Goal: Task Accomplishment & Management: Manage account settings

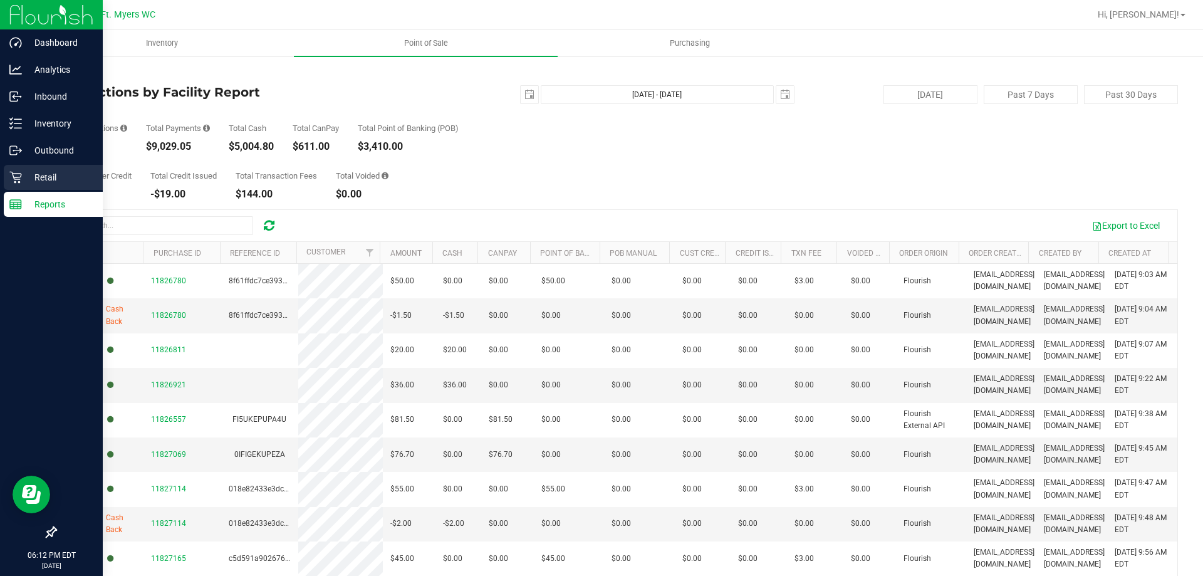
click at [42, 177] on p "Retail" at bounding box center [59, 177] width 75 height 15
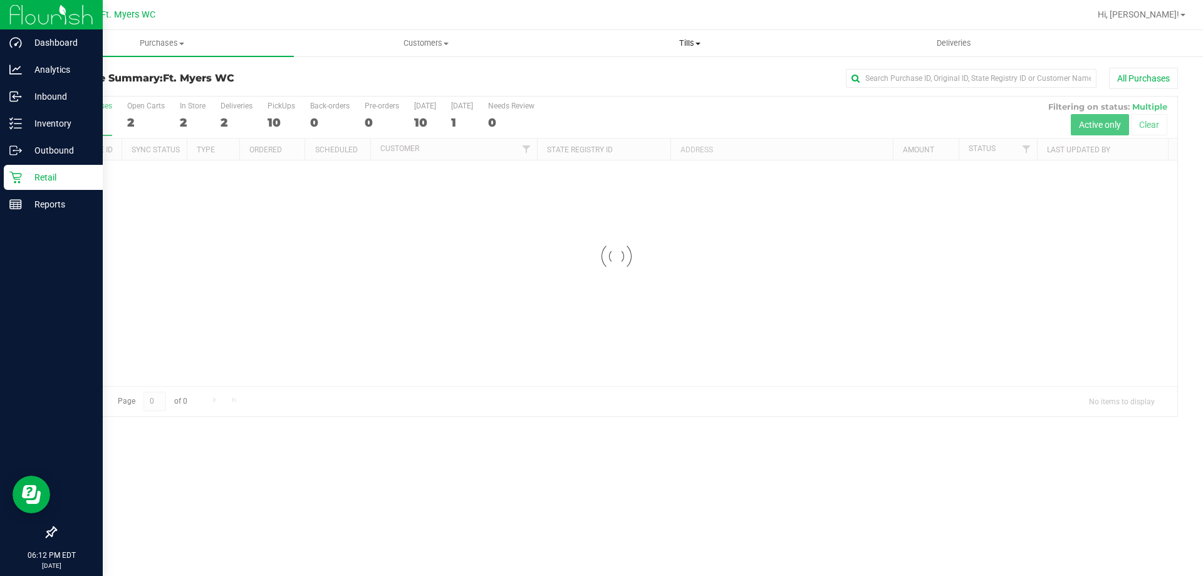
click at [692, 45] on span "Tills" at bounding box center [689, 43] width 263 height 11
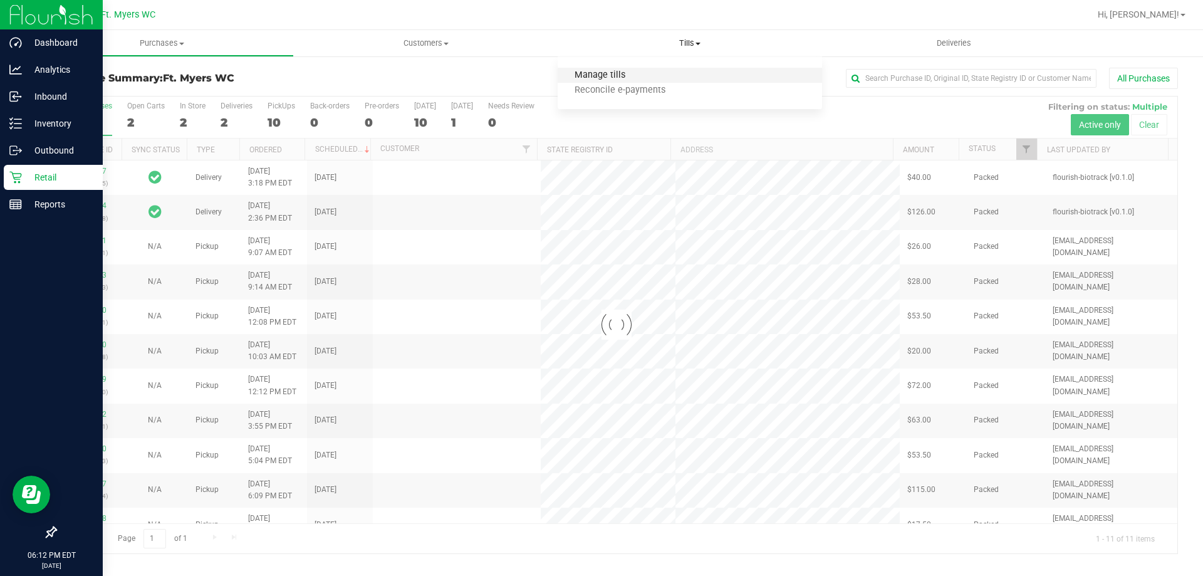
click at [628, 70] on span "Manage tills" at bounding box center [600, 75] width 85 height 11
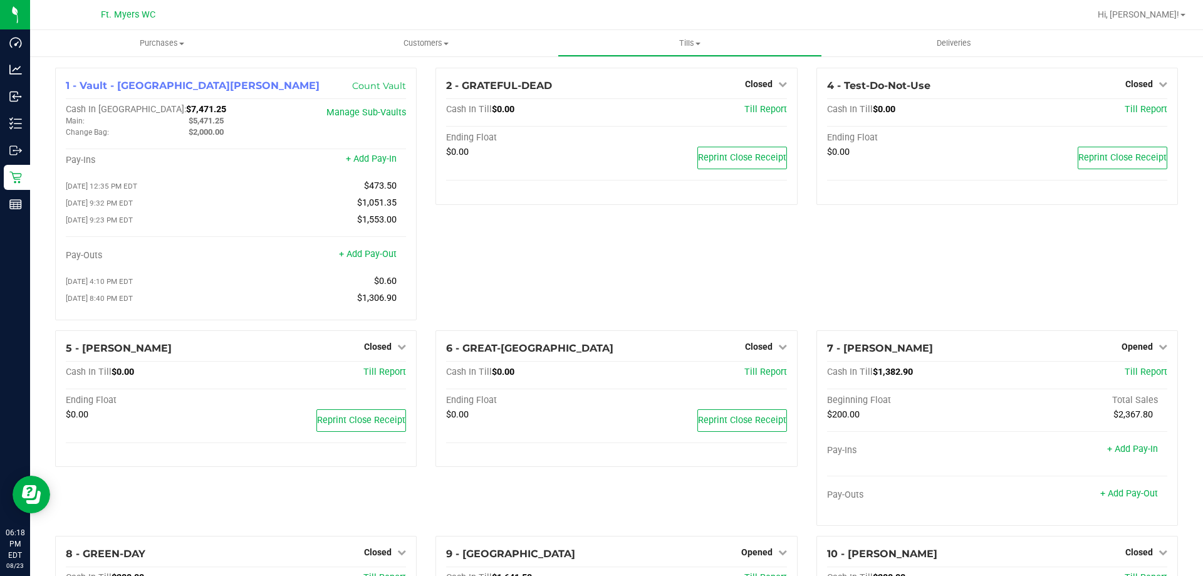
click at [486, 257] on div "2 - GRATEFUL-DEAD Closed Open Till Cash In Till $0.00 Till Report Ending Float …" at bounding box center [616, 199] width 380 height 263
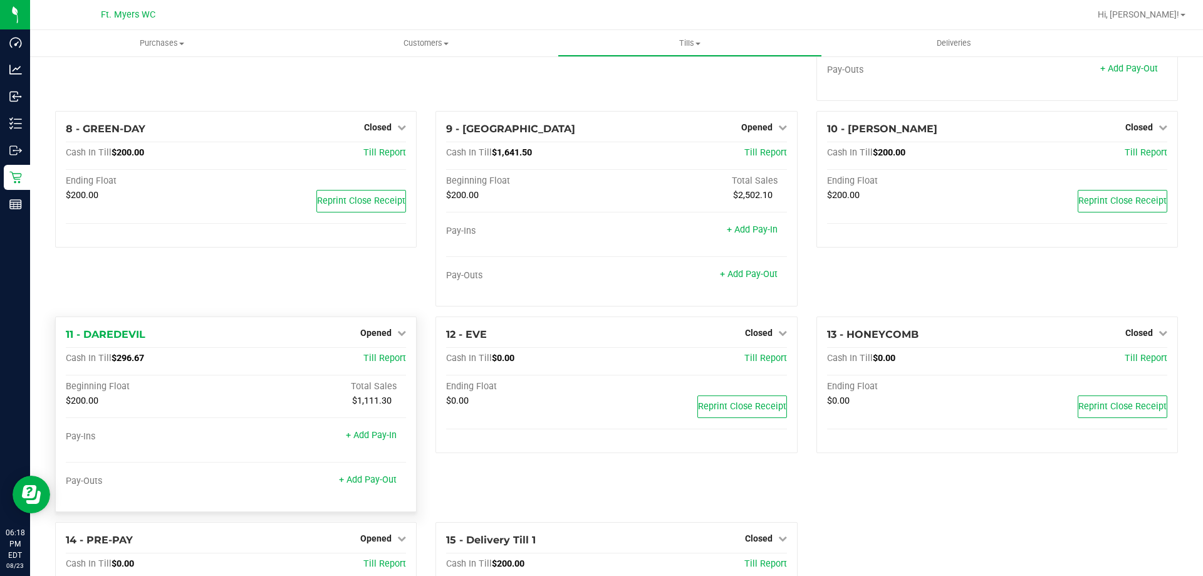
scroll to position [501, 0]
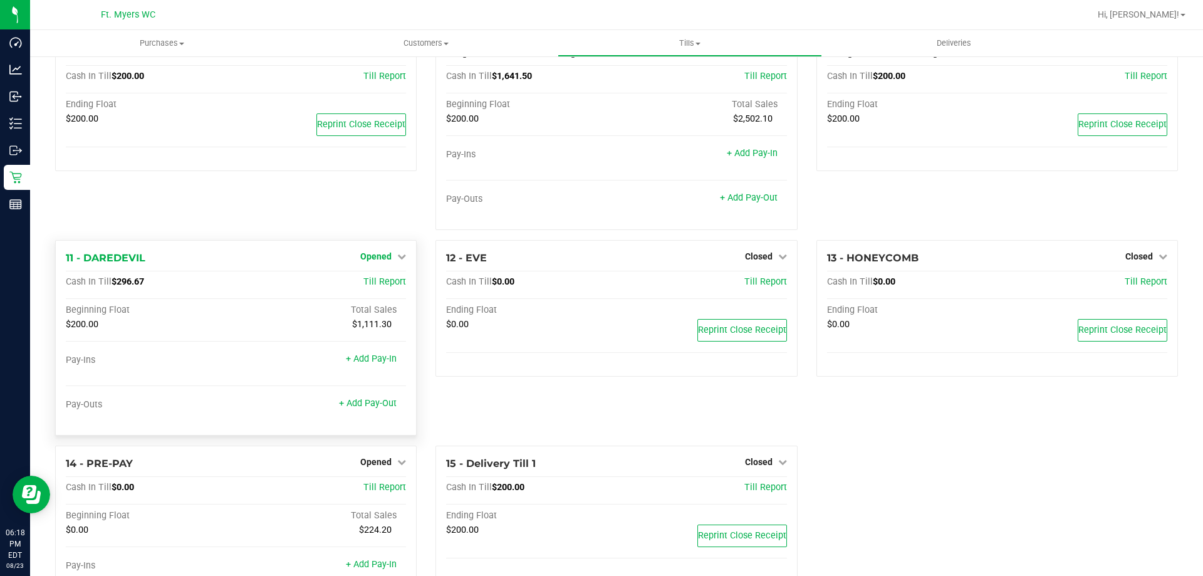
click at [363, 261] on span "Opened" at bounding box center [375, 256] width 31 height 10
click at [369, 287] on link "Close Till" at bounding box center [378, 282] width 34 height 10
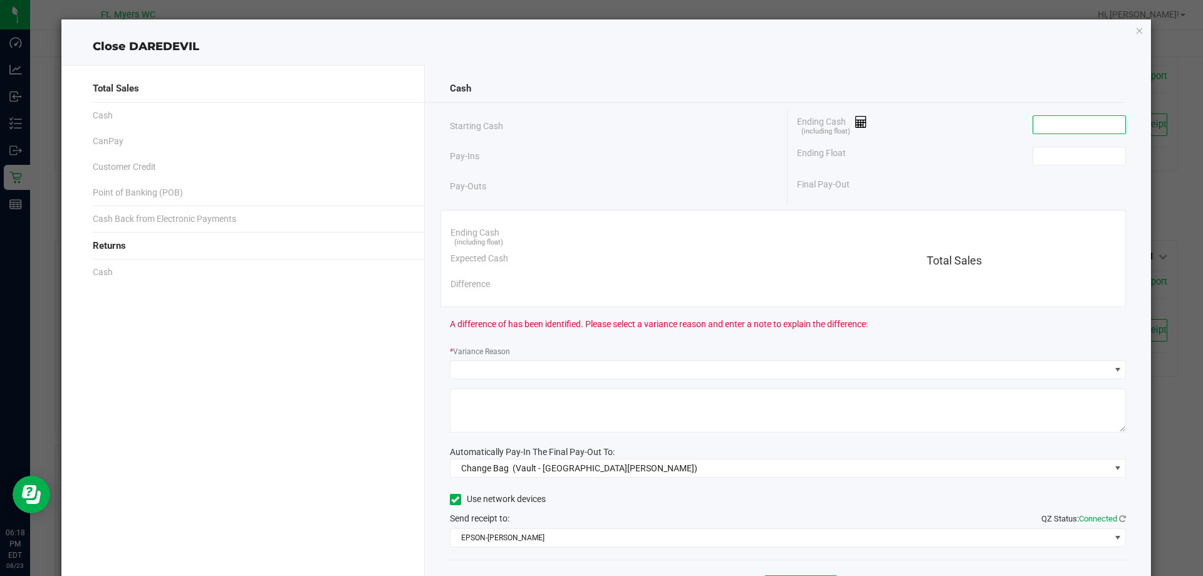
click at [1047, 125] on input at bounding box center [1079, 125] width 92 height 18
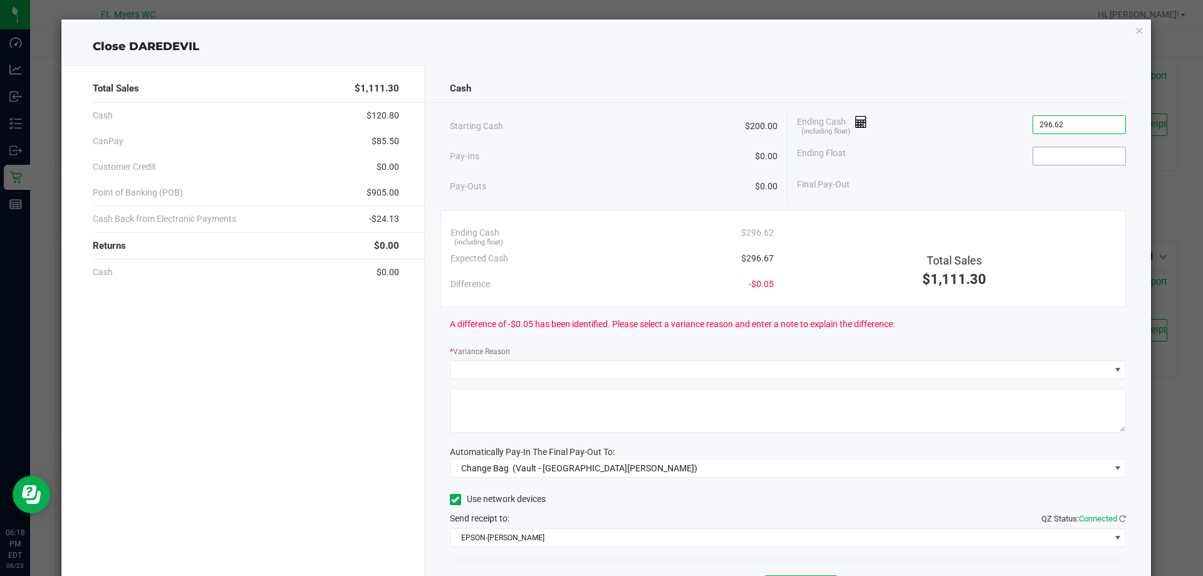
type input "$296.62"
click at [1053, 157] on span at bounding box center [1079, 156] width 93 height 19
click at [1053, 149] on input at bounding box center [1079, 156] width 92 height 18
type input "$200.00"
click at [810, 267] on div "Total Sales" at bounding box center [954, 260] width 323 height 17
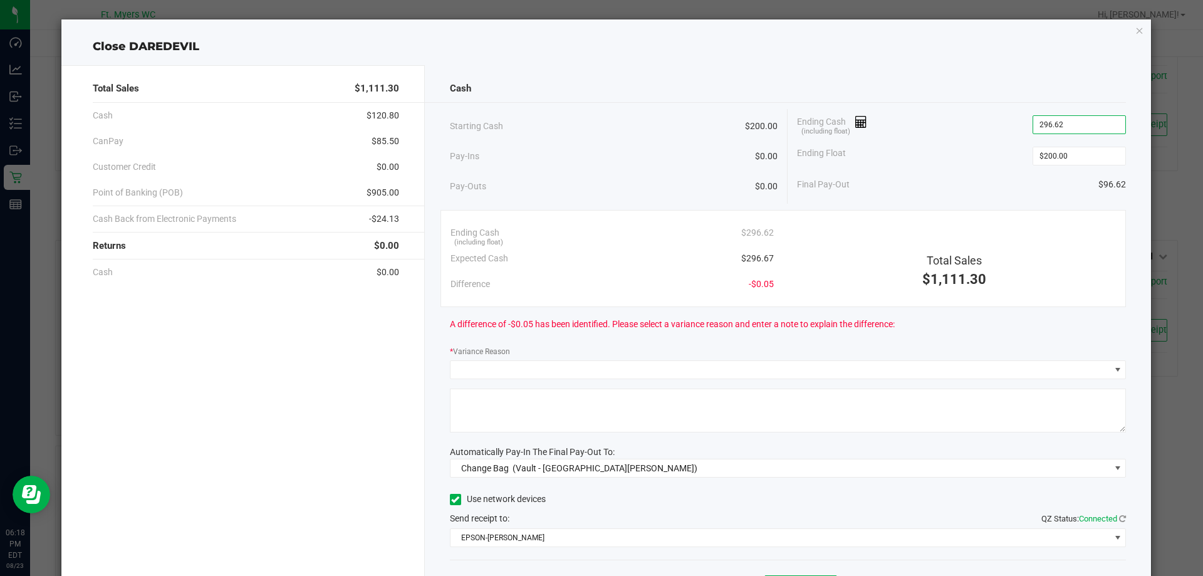
click at [1070, 120] on input "296.62" at bounding box center [1079, 125] width 92 height 18
click at [1078, 123] on input "296.62" at bounding box center [1079, 125] width 92 height 18
click at [1079, 125] on input "296.62" at bounding box center [1079, 125] width 92 height 18
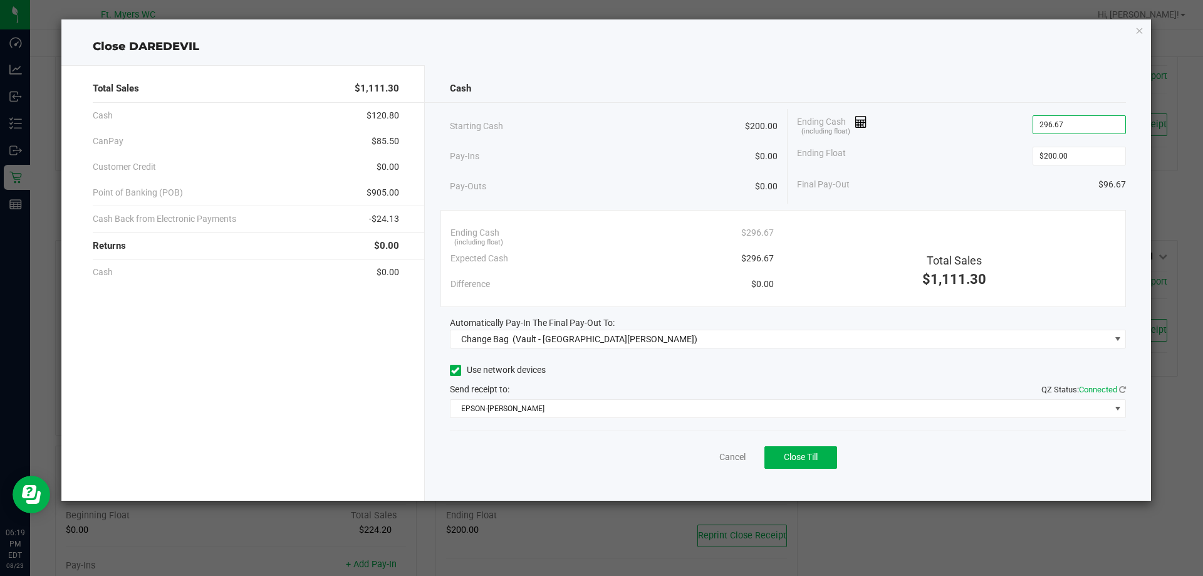
type input "$296.67"
click at [614, 328] on div "Automatically Pay-In The Final Pay-Out To:" at bounding box center [788, 322] width 677 height 13
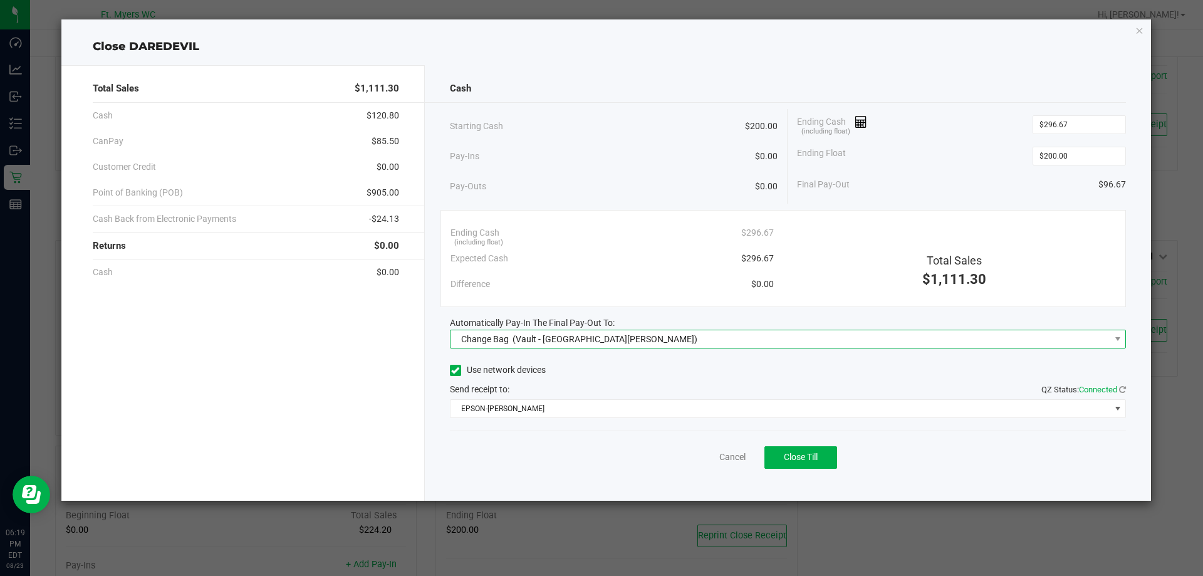
click at [614, 342] on span "Change Bag (Vault - Fort Myers)" at bounding box center [781, 339] width 660 height 18
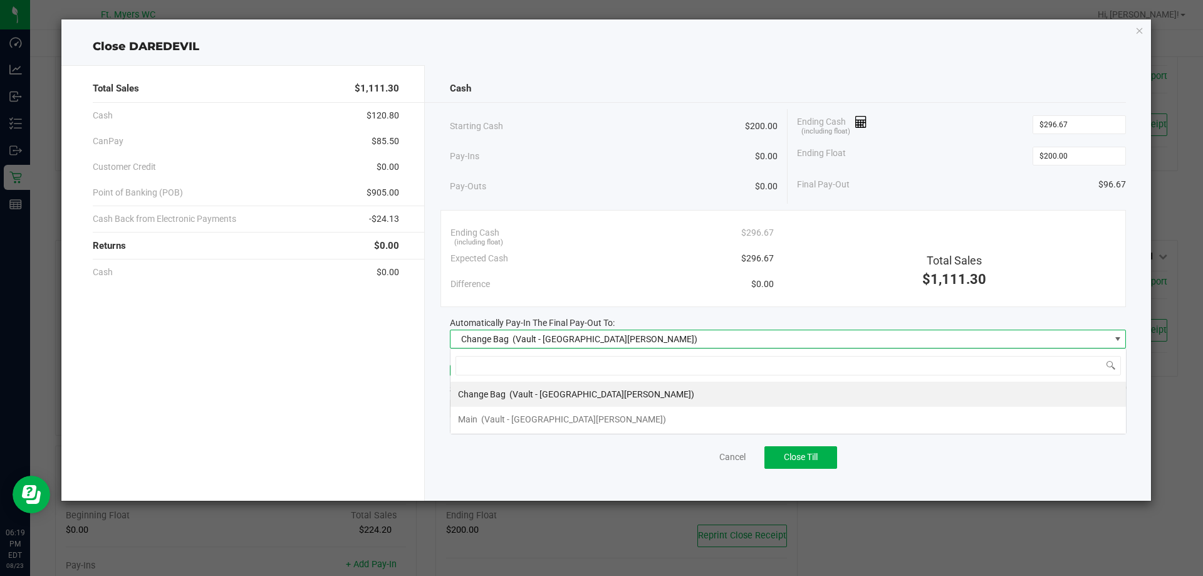
scroll to position [19, 676]
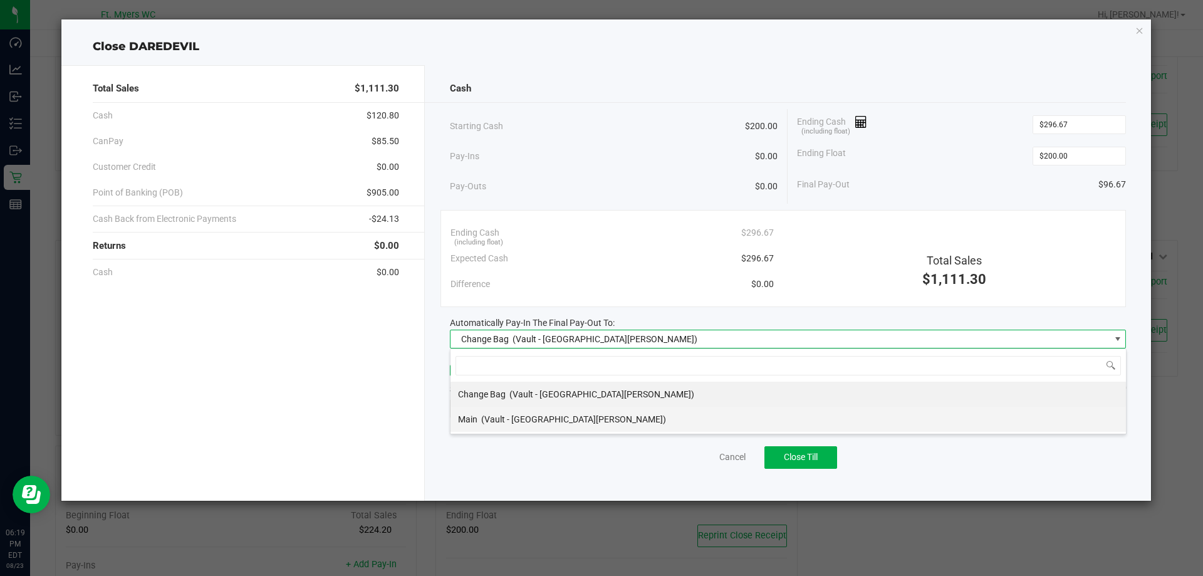
click at [511, 415] on span "(Vault - Fort Myers)" at bounding box center [573, 419] width 185 height 10
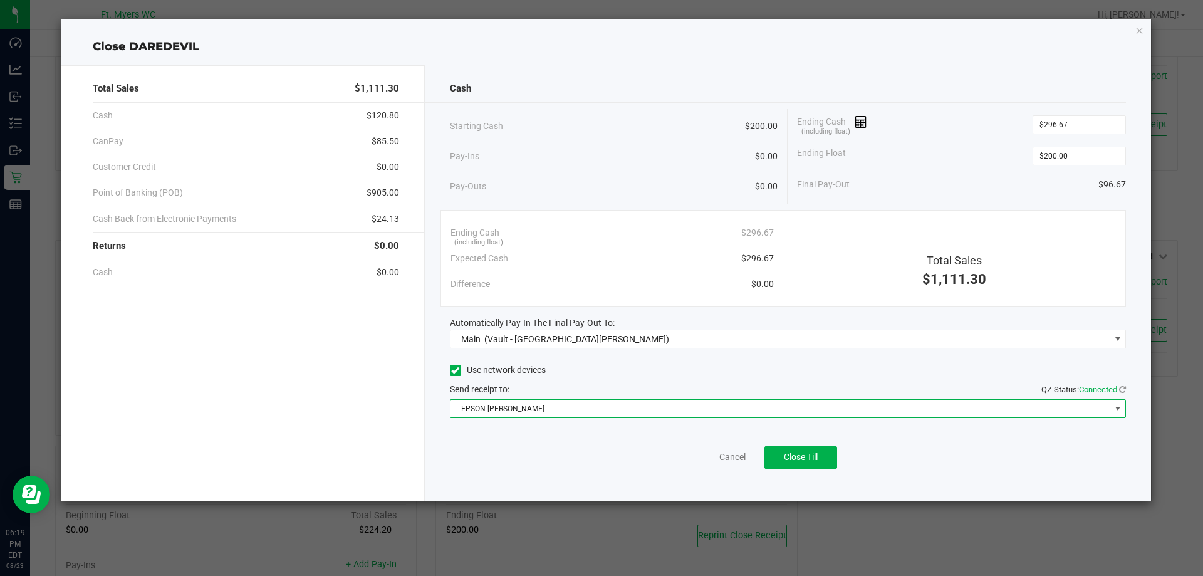
click at [511, 412] on span "EPSON-BEN-KING" at bounding box center [781, 409] width 660 height 18
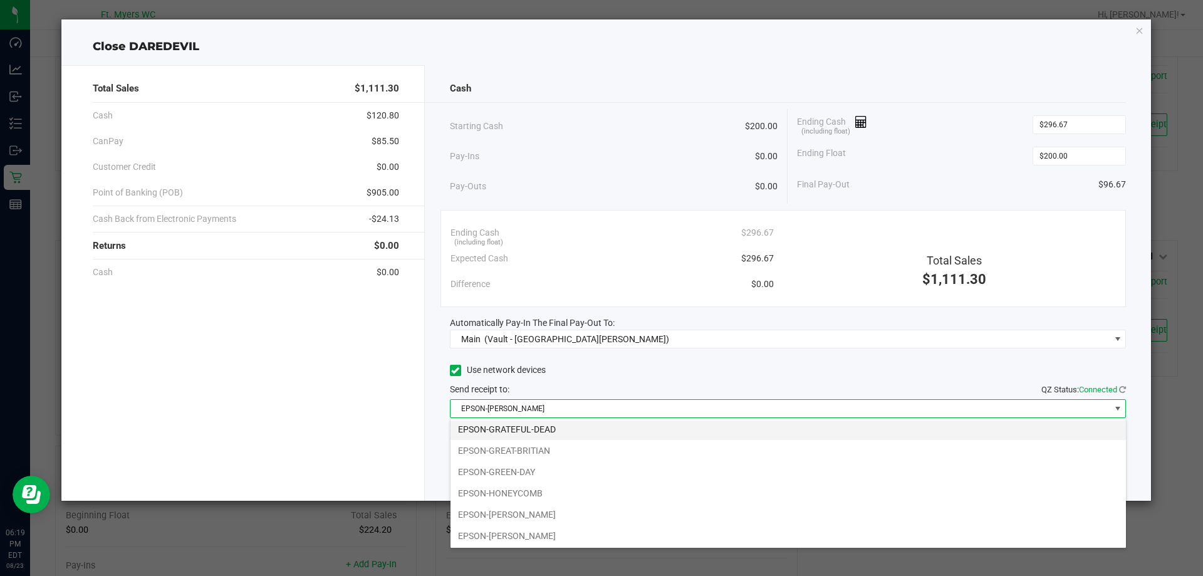
scroll to position [88, 0]
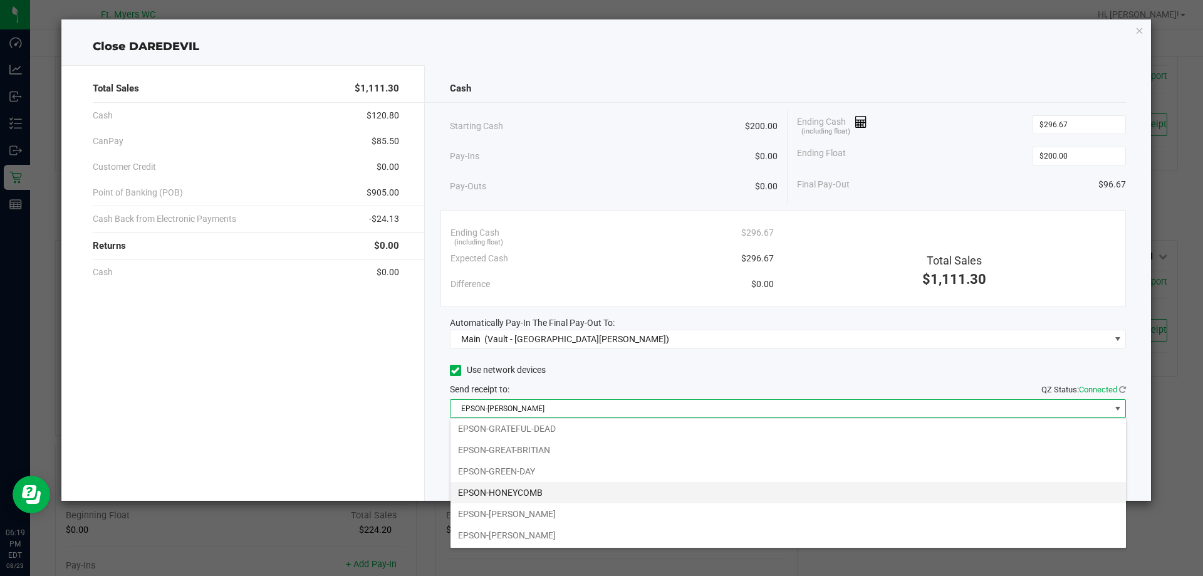
click at [513, 494] on li "EPSON-HONEYCOMB" at bounding box center [789, 492] width 676 height 21
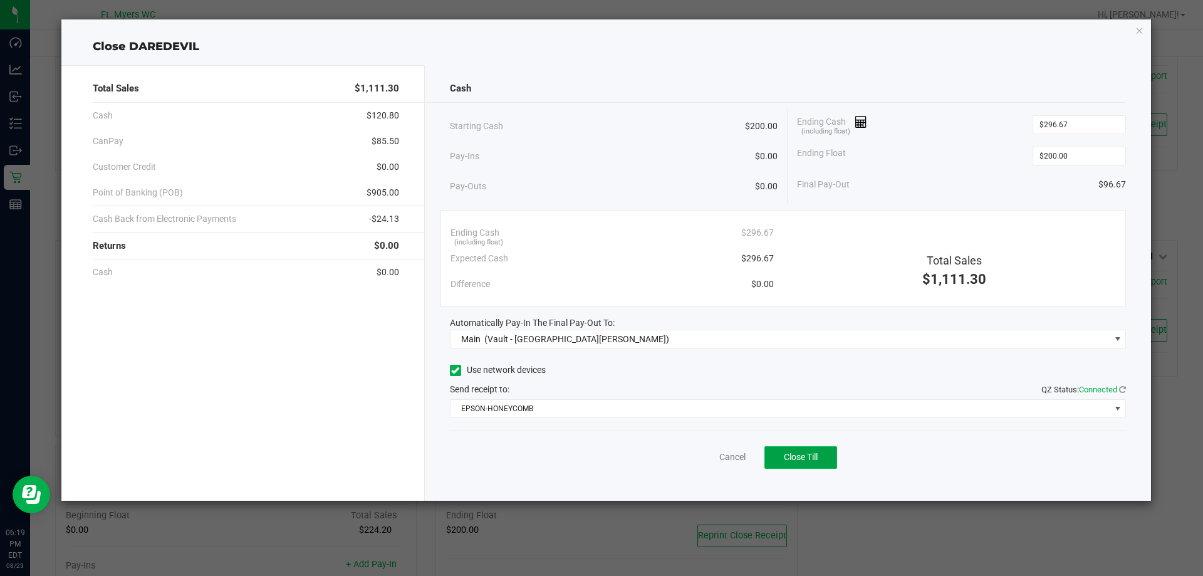
click at [809, 461] on span "Close Till" at bounding box center [801, 457] width 34 height 10
click at [1141, 32] on icon "button" at bounding box center [1140, 30] width 9 height 15
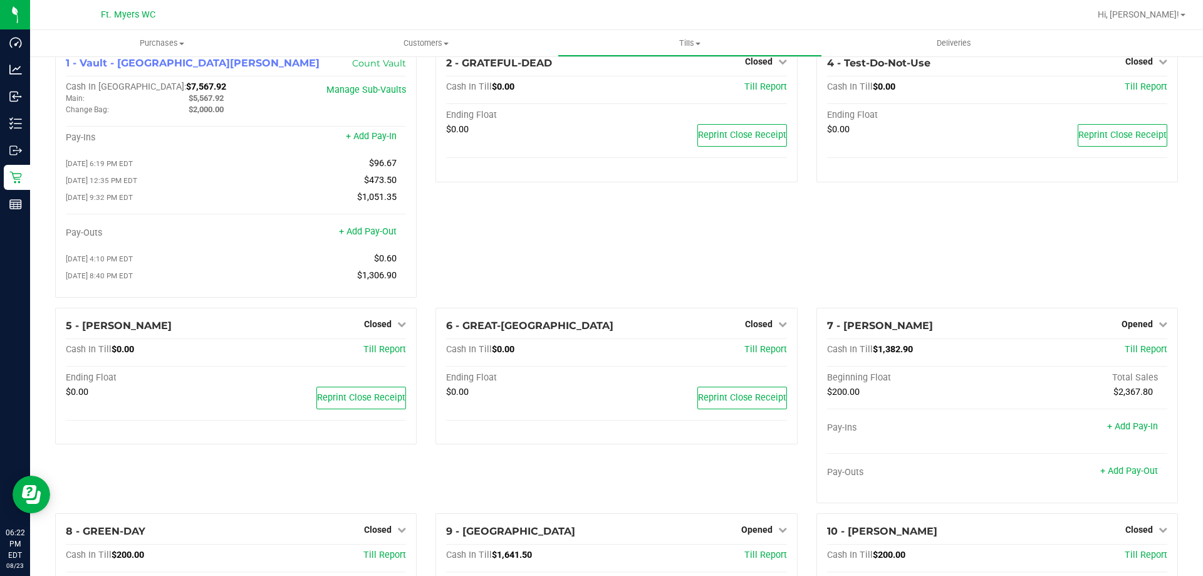
scroll to position [0, 0]
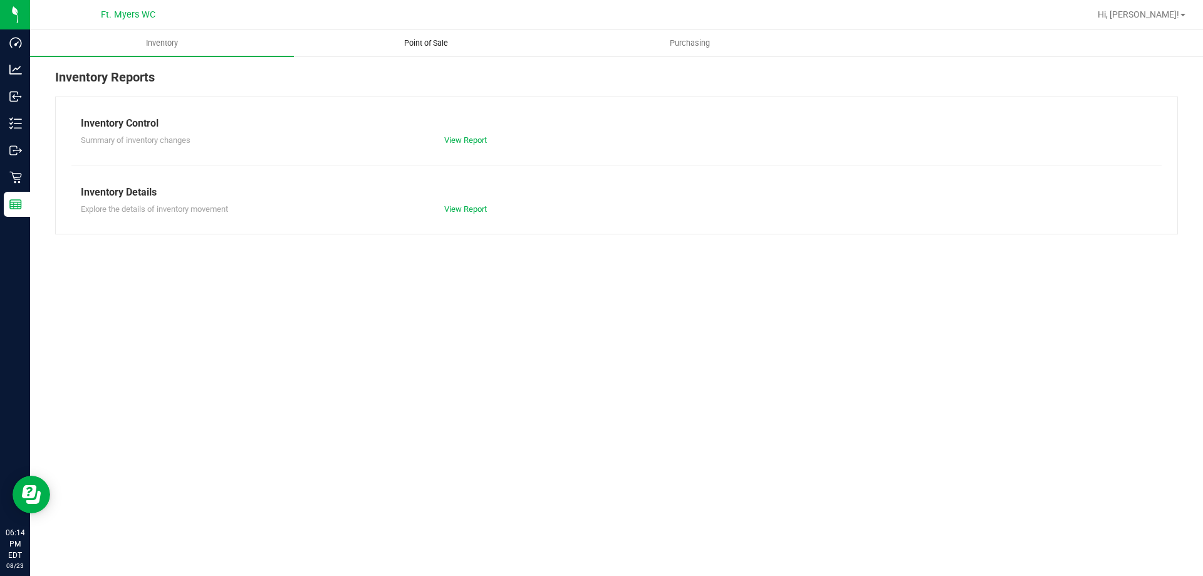
click at [421, 39] on span "Point of Sale" at bounding box center [426, 43] width 78 height 11
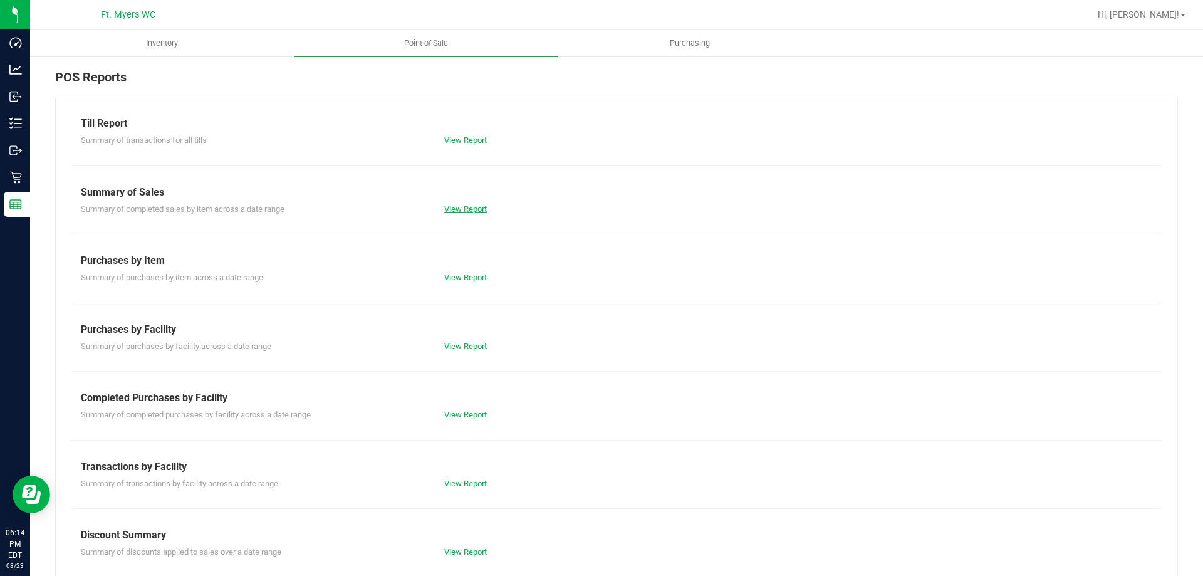
click at [475, 204] on link "View Report" at bounding box center [465, 208] width 43 height 9
